Goal: Task Accomplishment & Management: Complete application form

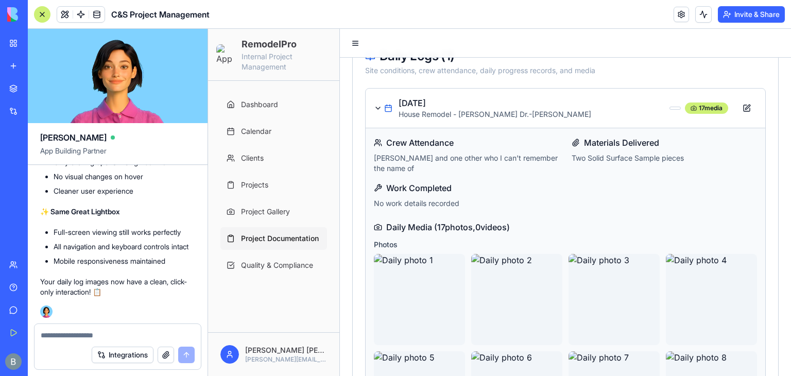
click at [12, 15] on img at bounding box center [39, 14] width 64 height 14
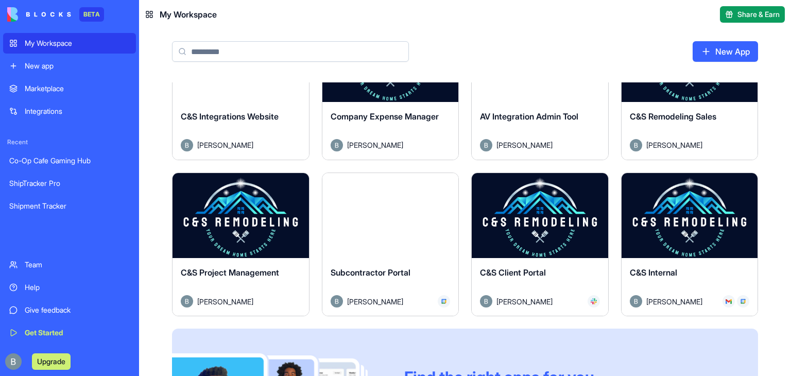
scroll to position [377, 0]
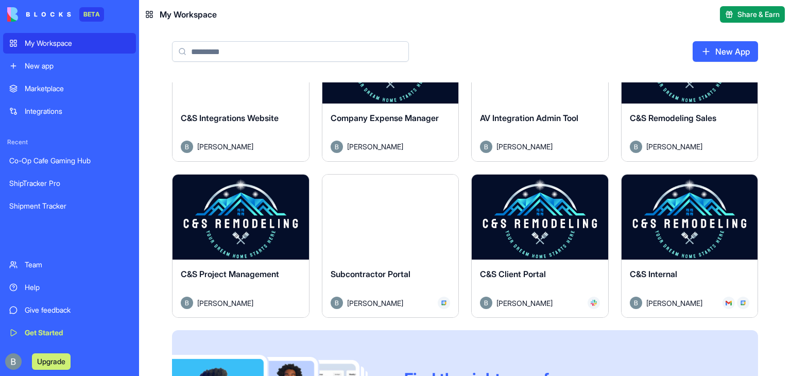
click at [241, 217] on button "Launch" at bounding box center [240, 217] width 77 height 21
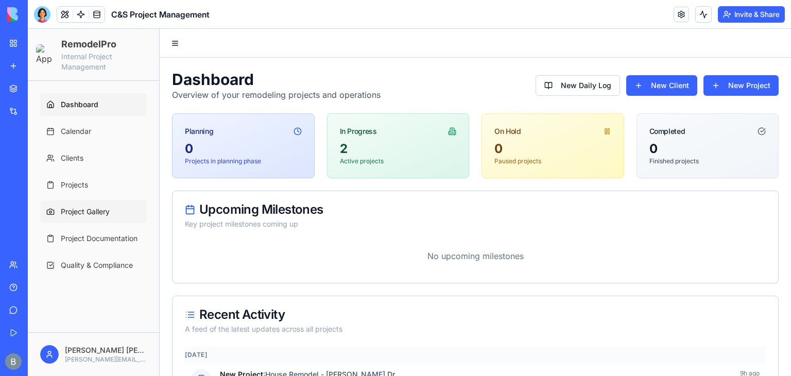
click at [100, 212] on span "Project Gallery" at bounding box center [85, 212] width 49 height 10
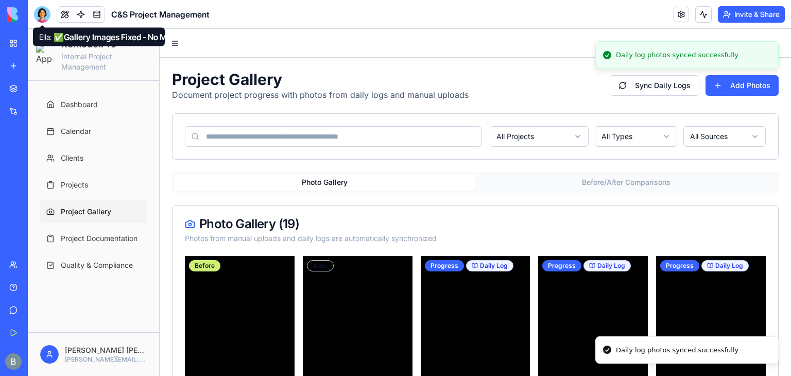
click at [41, 18] on div at bounding box center [42, 14] width 16 height 16
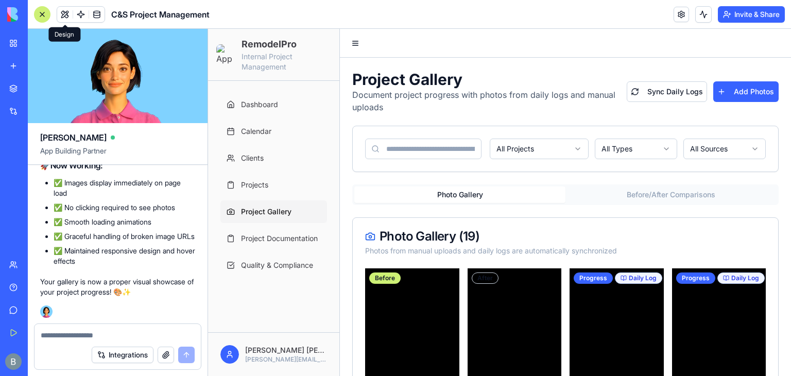
click at [470, 166] on div "All Projects All Types All Sources" at bounding box center [566, 148] width 426 height 45
click at [317, 236] on span "Project Documentation" at bounding box center [279, 238] width 77 height 10
click at [270, 244] on link "Project Documentation" at bounding box center [274, 238] width 107 height 23
click at [35, 46] on div "My Workspace" at bounding box center [31, 43] width 13 height 10
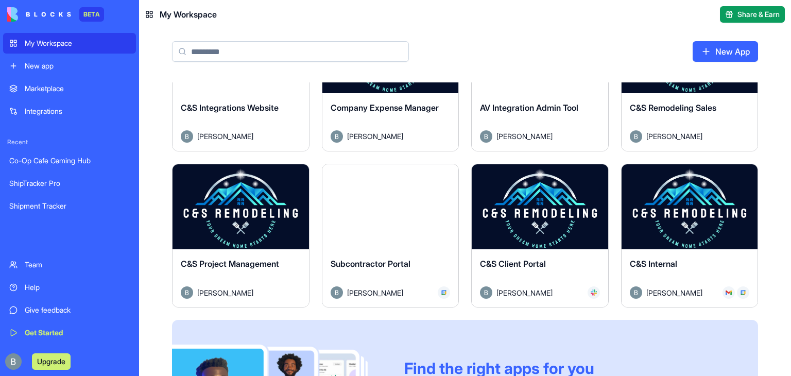
scroll to position [387, 0]
click at [253, 200] on button "Launch" at bounding box center [240, 207] width 77 height 21
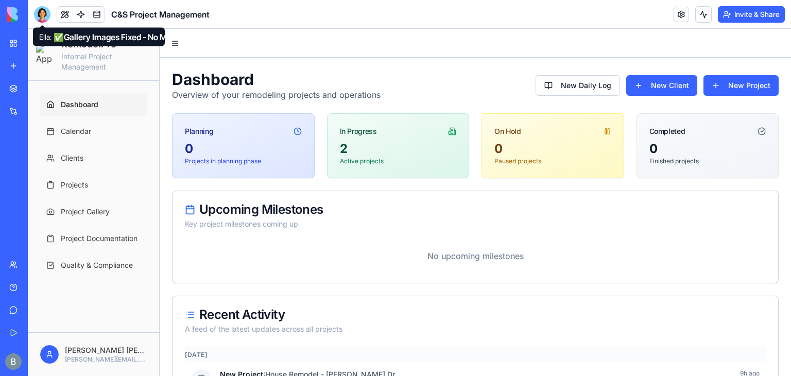
click at [45, 13] on div at bounding box center [42, 14] width 16 height 16
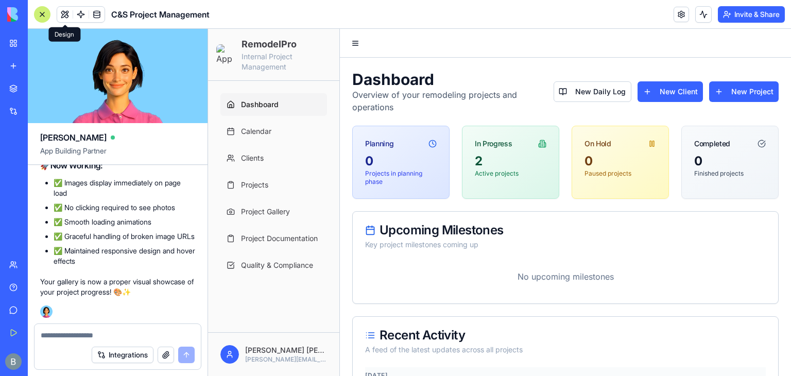
click at [275, 237] on span "Project Documentation" at bounding box center [279, 238] width 77 height 10
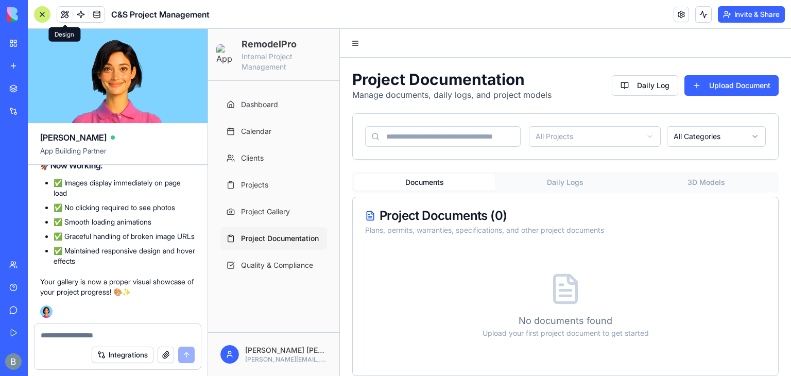
click at [39, 34] on link "My Workspace" at bounding box center [23, 43] width 41 height 21
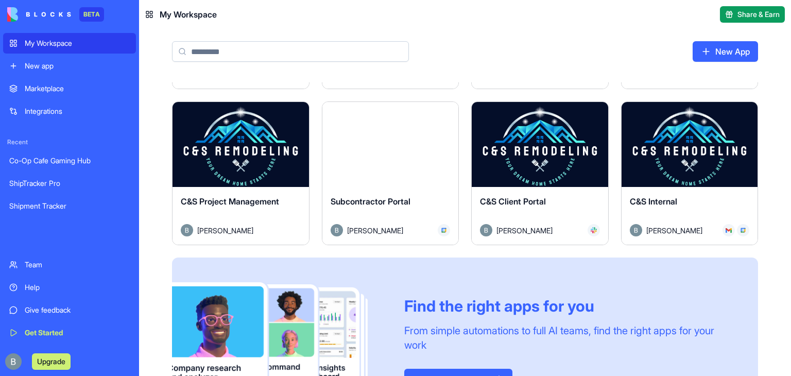
scroll to position [447, 0]
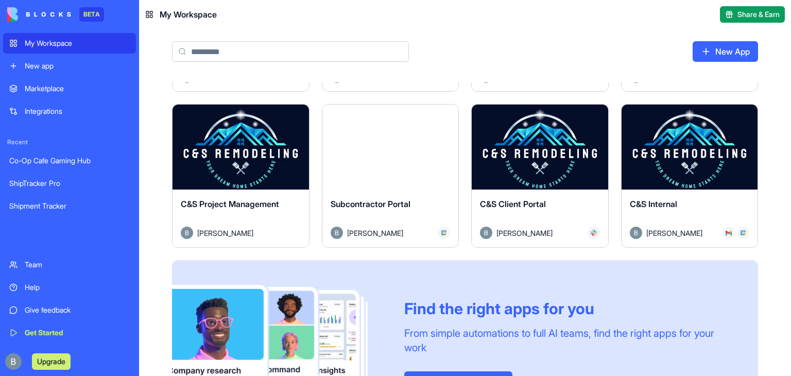
click at [396, 149] on button "Launch" at bounding box center [390, 147] width 77 height 21
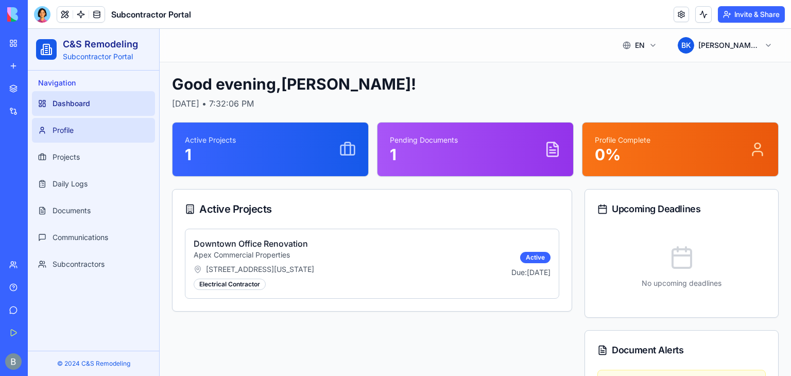
click at [116, 140] on link "Profile" at bounding box center [93, 130] width 123 height 25
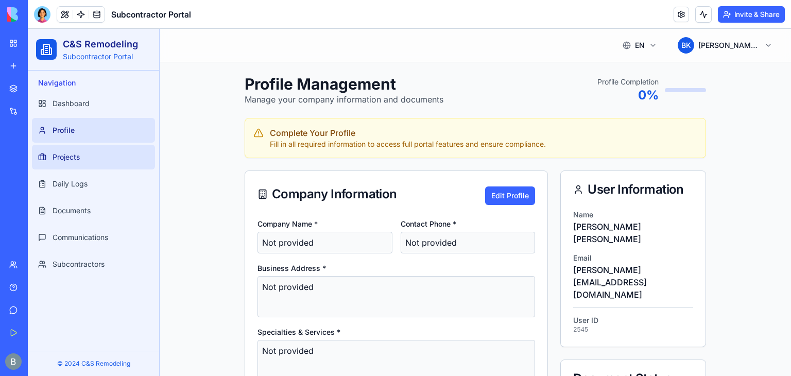
click at [116, 162] on link "Projects" at bounding box center [93, 157] width 123 height 25
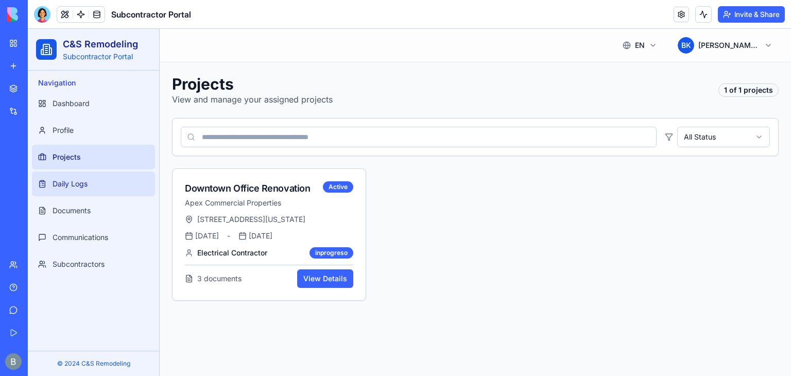
click at [114, 189] on link "Daily Logs" at bounding box center [93, 184] width 123 height 25
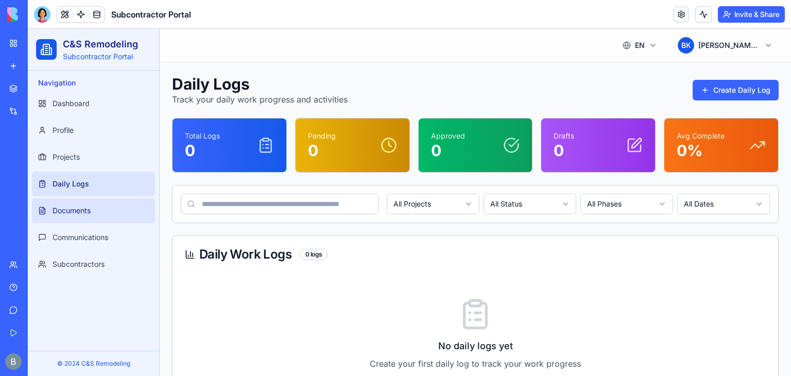
click at [114, 221] on link "Documents" at bounding box center [93, 210] width 123 height 25
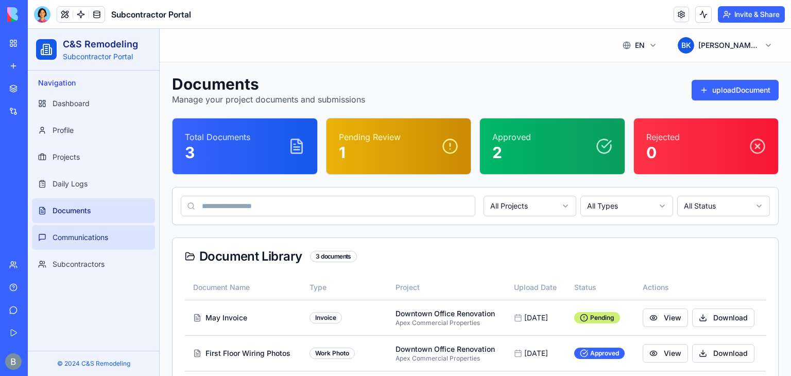
click at [102, 242] on span "Communications" at bounding box center [81, 237] width 56 height 10
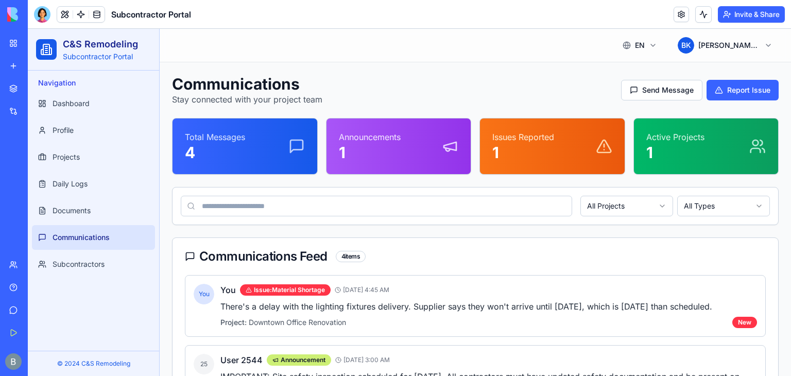
click at [95, 281] on div "Navigation Dashboard Profile Projects Daily Logs Documents Communications Subco…" at bounding box center [93, 211] width 131 height 280
click at [99, 268] on span "Subcontractors" at bounding box center [79, 264] width 52 height 10
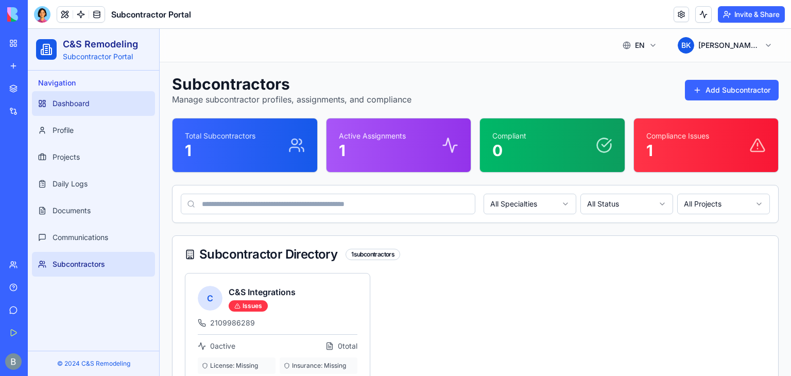
click at [84, 102] on span "Dashboard" at bounding box center [71, 103] width 37 height 10
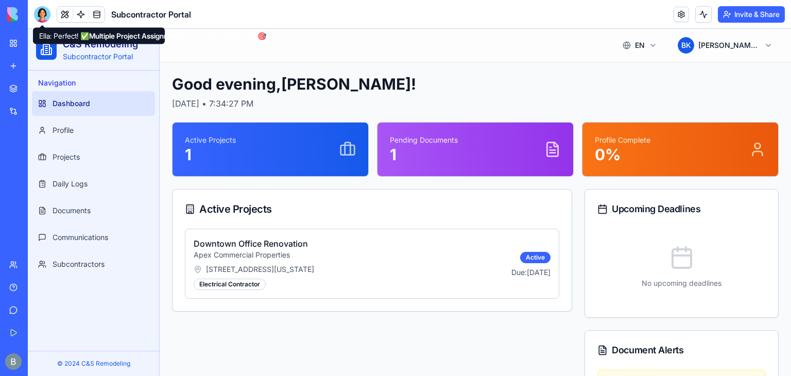
click at [47, 19] on div at bounding box center [42, 14] width 16 height 16
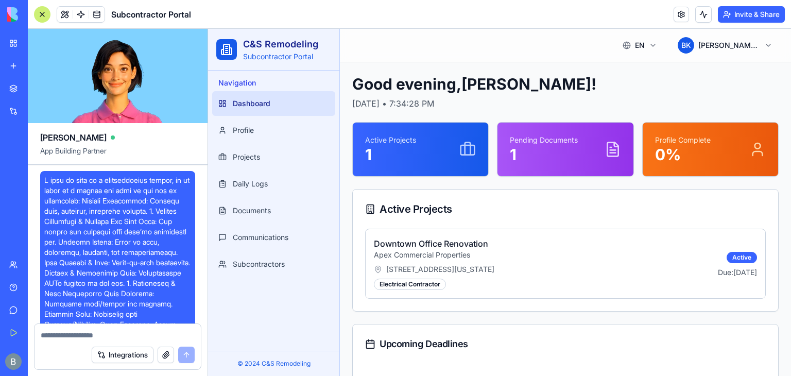
scroll to position [20193, 0]
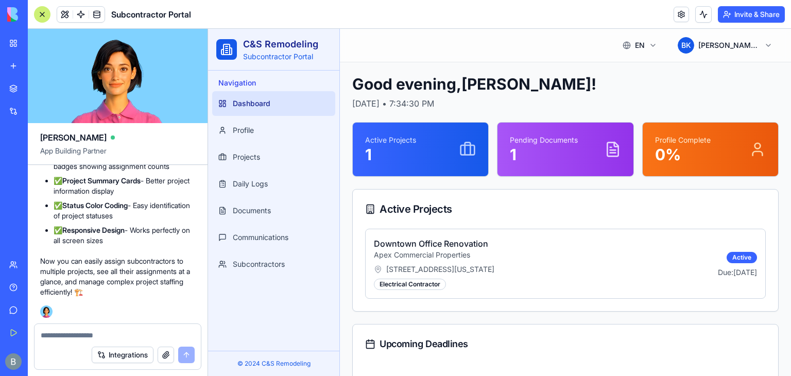
click at [67, 331] on textarea at bounding box center [118, 335] width 154 height 10
click at [62, 335] on textarea at bounding box center [118, 335] width 154 height 10
type textarea "**********"
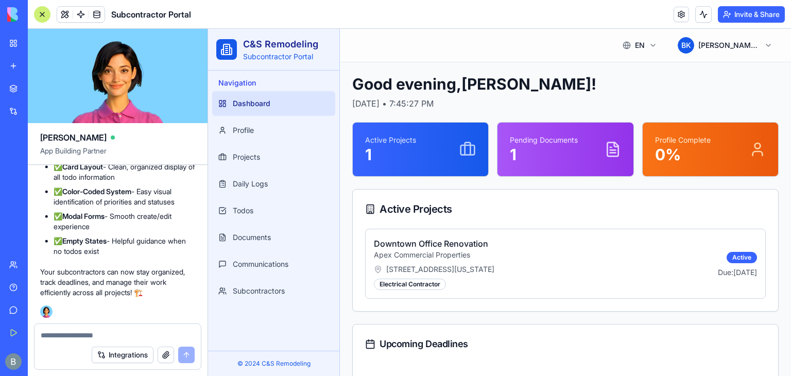
scroll to position [21143, 0]
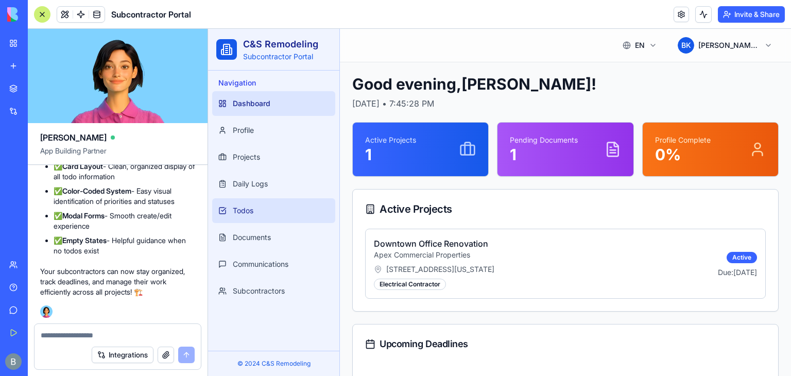
click at [275, 209] on link "Todos" at bounding box center [273, 210] width 123 height 25
